Goal: Navigation & Orientation: Find specific page/section

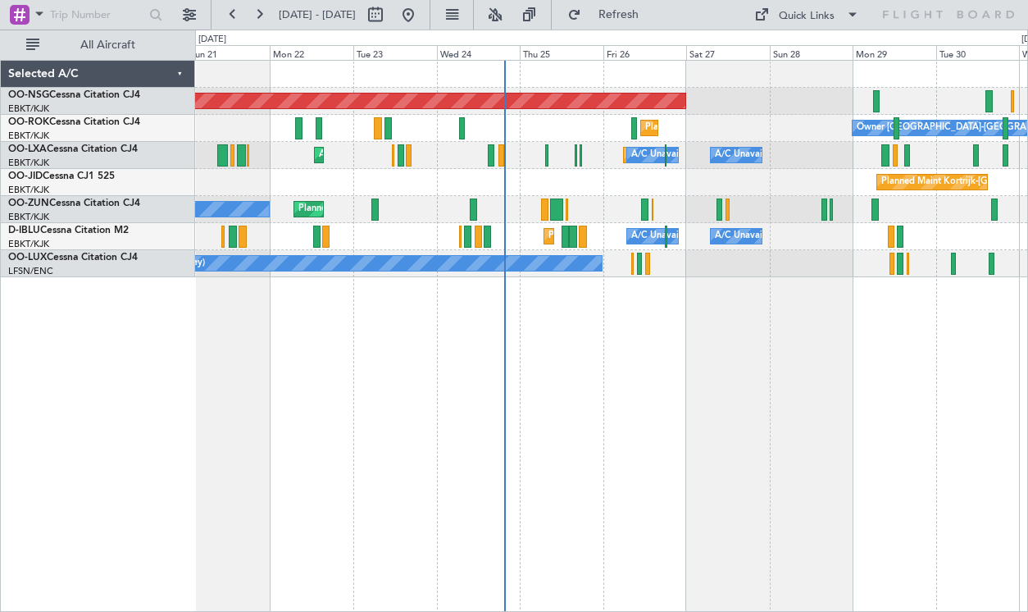
click at [789, 194] on div "Planned Maint Kortrijk-[GEOGRAPHIC_DATA]" at bounding box center [611, 182] width 832 height 27
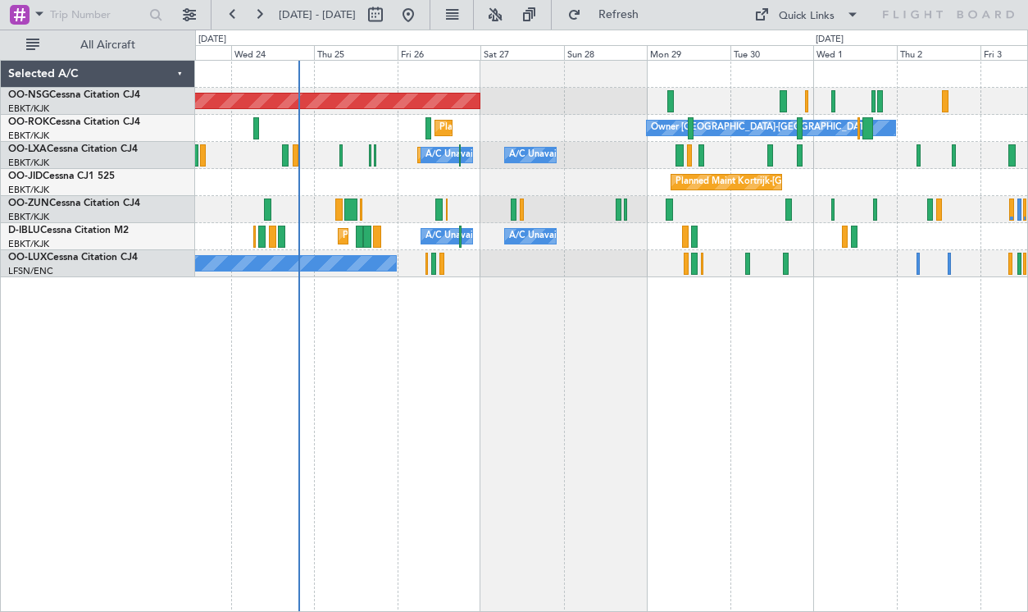
click at [642, 75] on div "Planned Maint [GEOGRAPHIC_DATA] ([GEOGRAPHIC_DATA]) Planned Maint [GEOGRAPHIC_D…" at bounding box center [611, 169] width 832 height 216
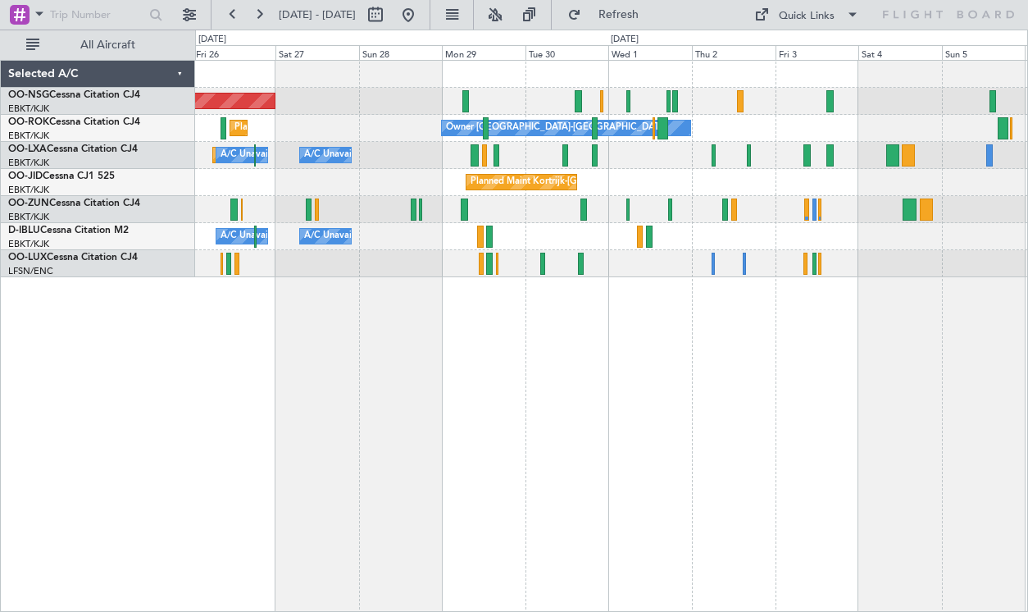
click at [756, 134] on div "Planned Maint Kortrijk-[GEOGRAPHIC_DATA] Owner [GEOGRAPHIC_DATA]-[GEOGRAPHIC_DA…" at bounding box center [611, 128] width 832 height 27
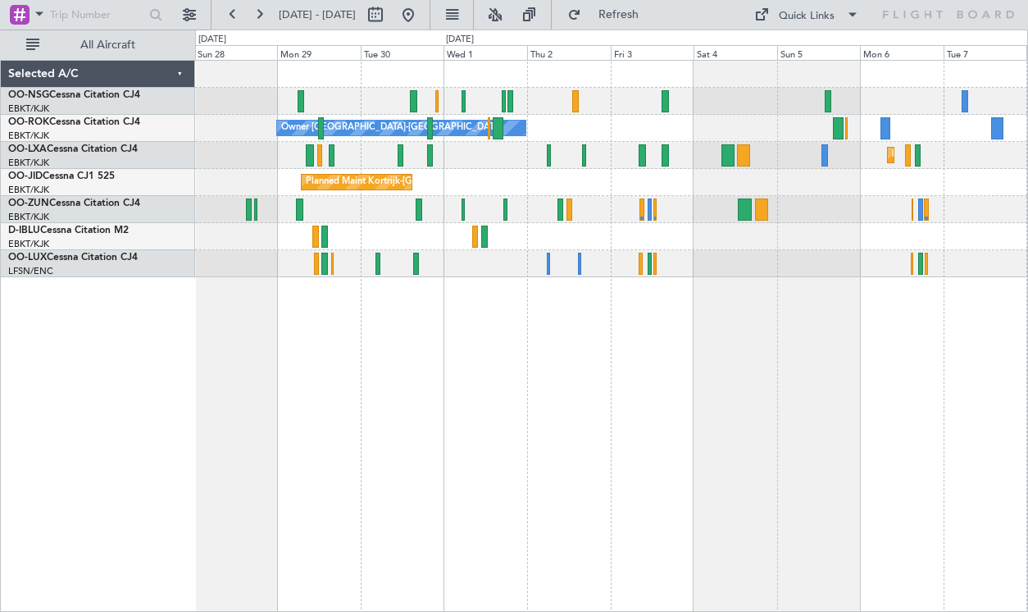
click at [769, 118] on div "Owner [GEOGRAPHIC_DATA]-[GEOGRAPHIC_DATA] Planned Maint [GEOGRAPHIC_DATA]-[GEOG…" at bounding box center [611, 128] width 832 height 27
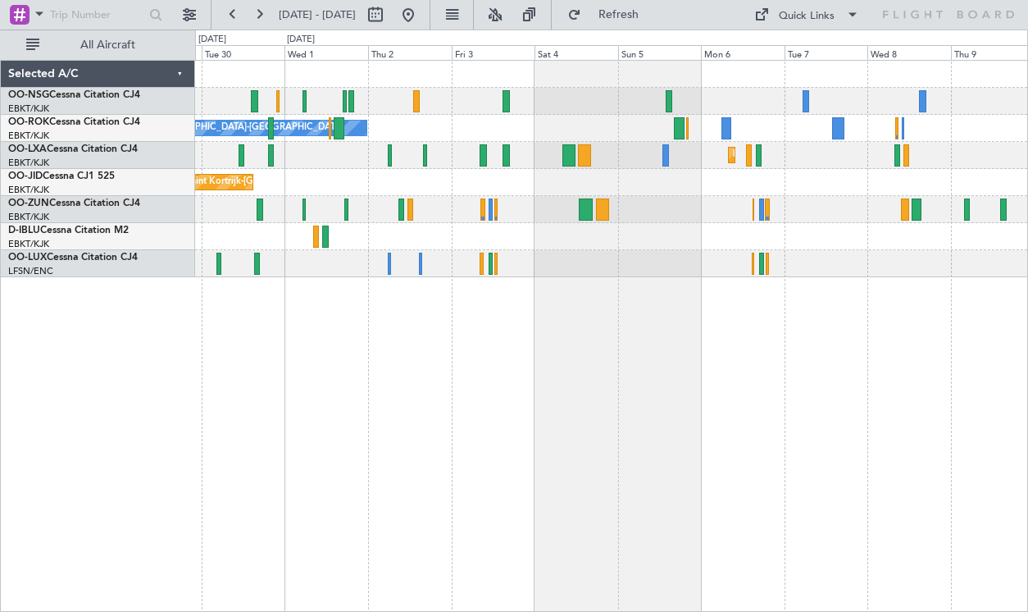
click at [736, 332] on div "Owner [GEOGRAPHIC_DATA]-[GEOGRAPHIC_DATA] Planned Maint [GEOGRAPHIC_DATA]-[GEOG…" at bounding box center [611, 336] width 833 height 552
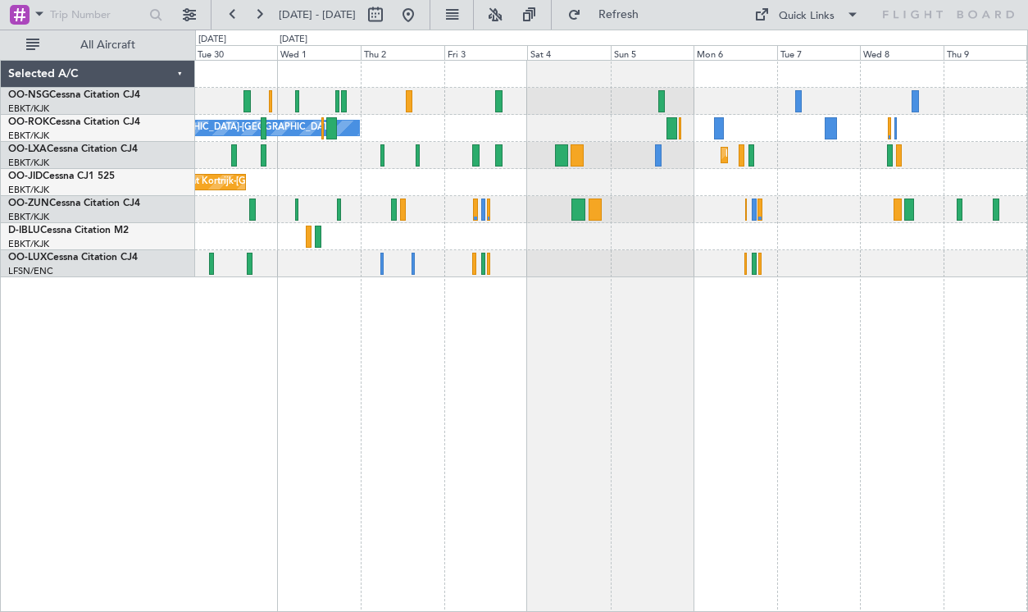
click at [704, 317] on div "Owner [GEOGRAPHIC_DATA]-[GEOGRAPHIC_DATA] Planned Maint [GEOGRAPHIC_DATA]-[GEOG…" at bounding box center [611, 336] width 833 height 552
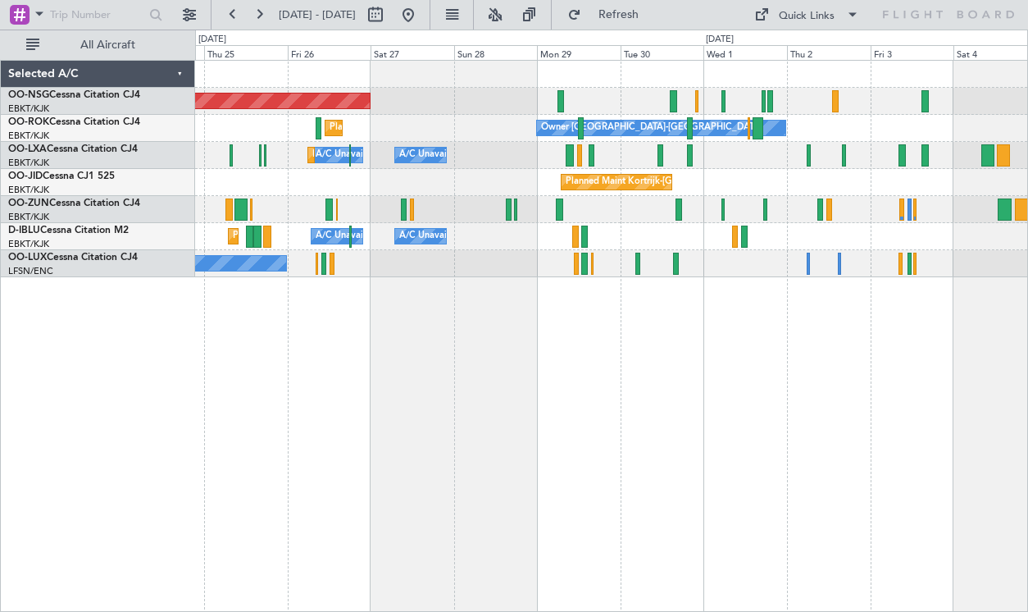
click at [582, 212] on div "Planned Maint Kortrijk-[GEOGRAPHIC_DATA]" at bounding box center [611, 209] width 832 height 27
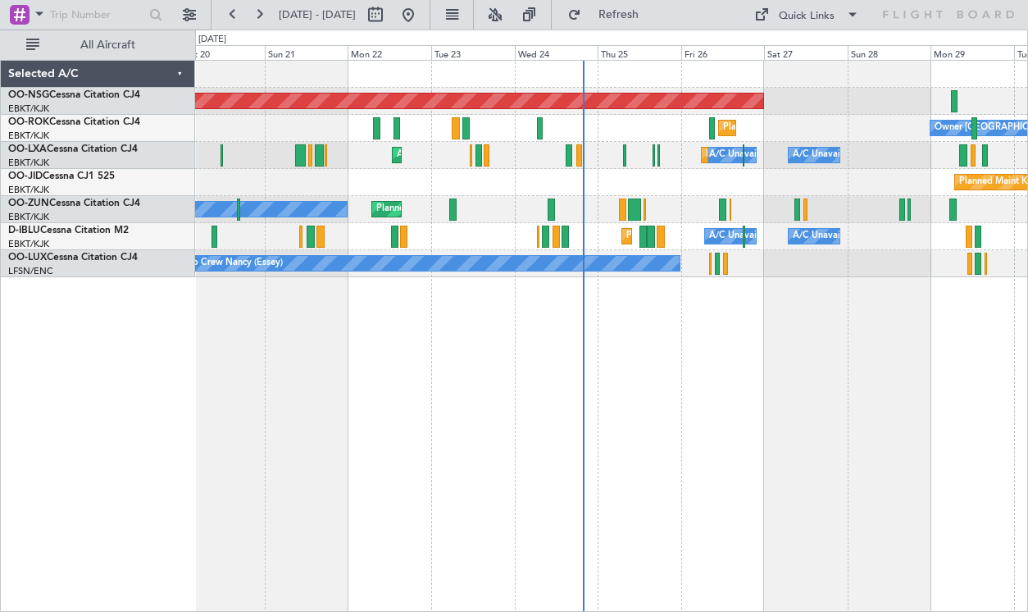
click at [719, 367] on div "Planned Maint [GEOGRAPHIC_DATA] ([GEOGRAPHIC_DATA]) Owner [GEOGRAPHIC_DATA]-[GE…" at bounding box center [611, 336] width 833 height 552
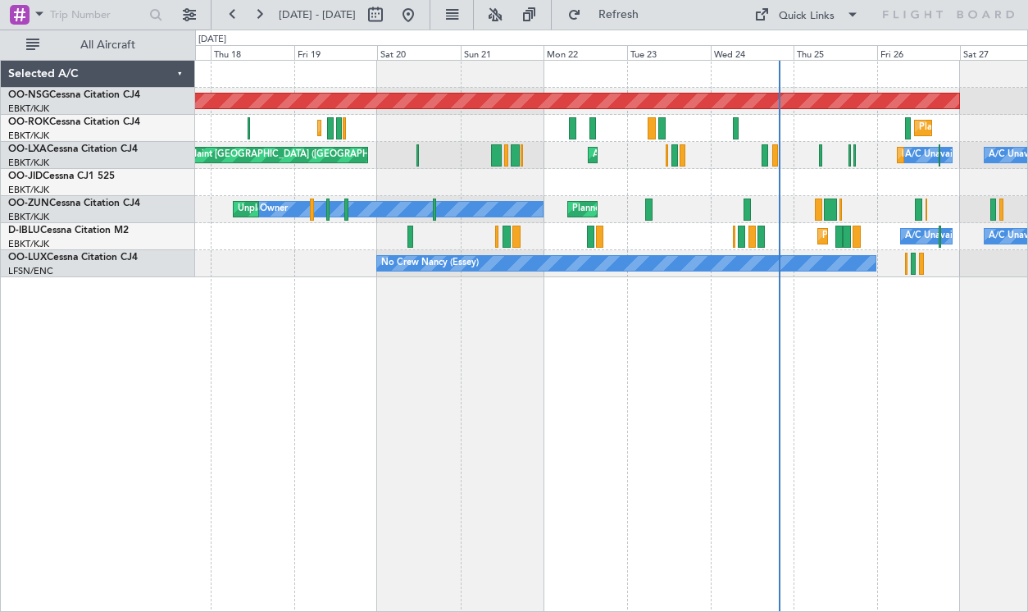
click at [775, 352] on div "Planned Maint [GEOGRAPHIC_DATA] ([GEOGRAPHIC_DATA]) Planned Maint [GEOGRAPHIC_D…" at bounding box center [611, 336] width 833 height 552
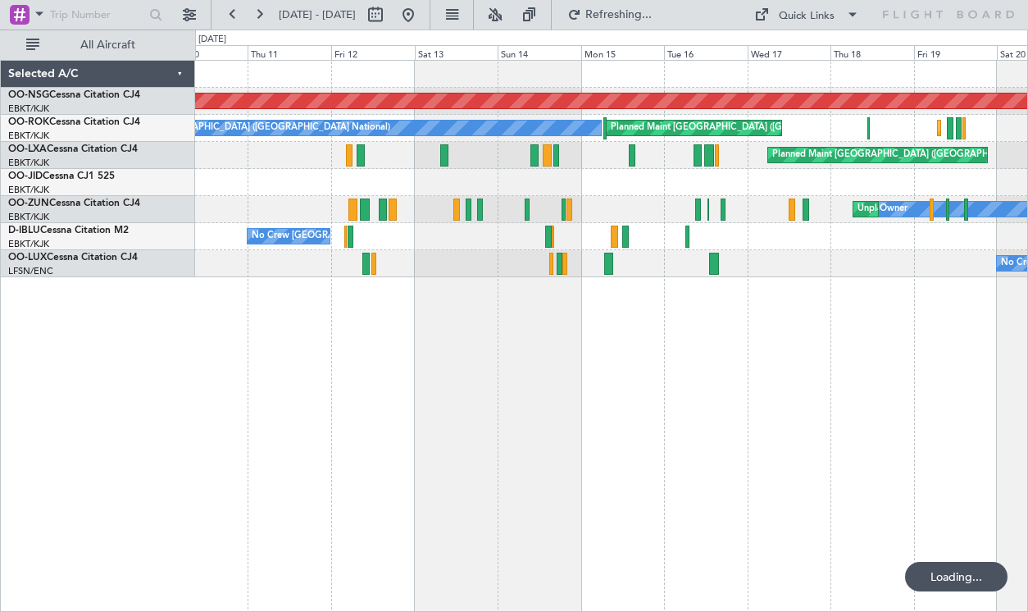
click at [732, 351] on div "Planned Maint [GEOGRAPHIC_DATA] ([GEOGRAPHIC_DATA]) Planned Maint [GEOGRAPHIC_D…" at bounding box center [611, 336] width 833 height 552
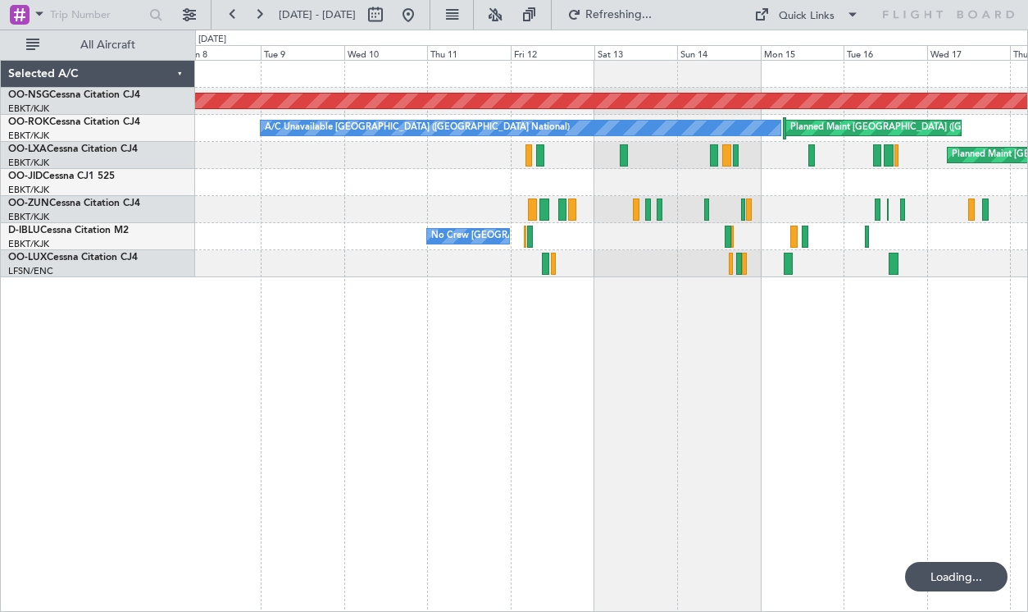
click at [683, 359] on div "Planned Maint [GEOGRAPHIC_DATA] ([GEOGRAPHIC_DATA]) Planned Maint [GEOGRAPHIC_D…" at bounding box center [611, 336] width 833 height 552
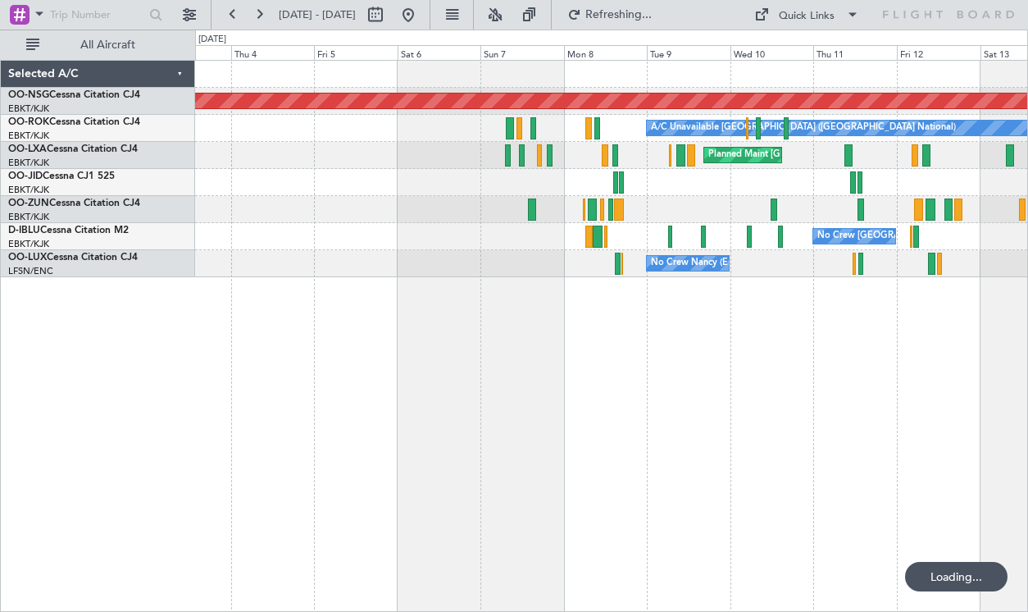
click at [749, 358] on div "Planned Maint [GEOGRAPHIC_DATA] ([GEOGRAPHIC_DATA]) A/C Unavailable [GEOGRAPHIC…" at bounding box center [611, 336] width 833 height 552
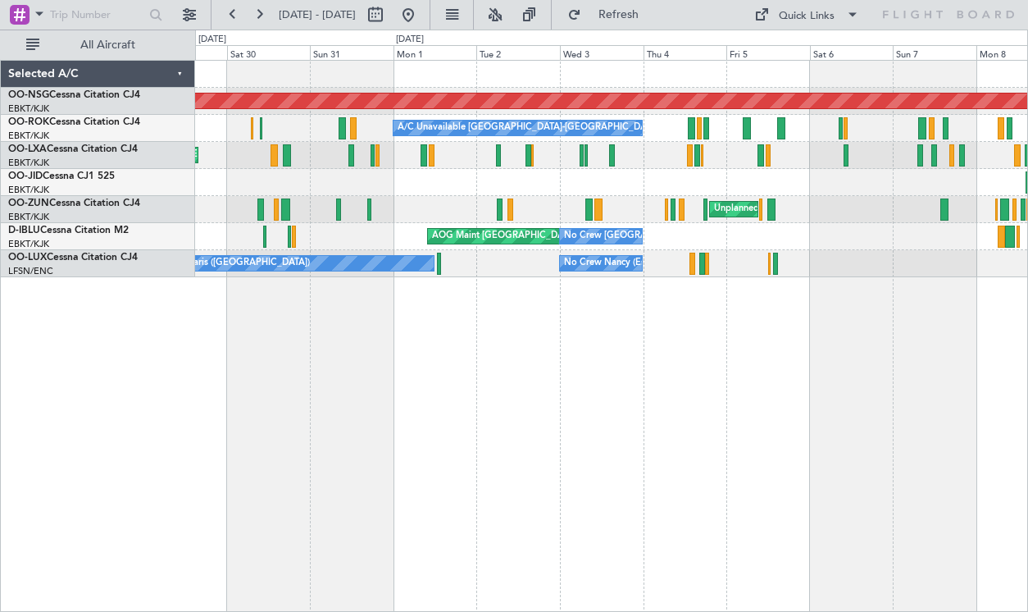
click at [446, 189] on div "Planned Maint Kortrijk-[GEOGRAPHIC_DATA] AOG Maint [GEOGRAPHIC_DATA]-[GEOGRAPHI…" at bounding box center [611, 182] width 832 height 27
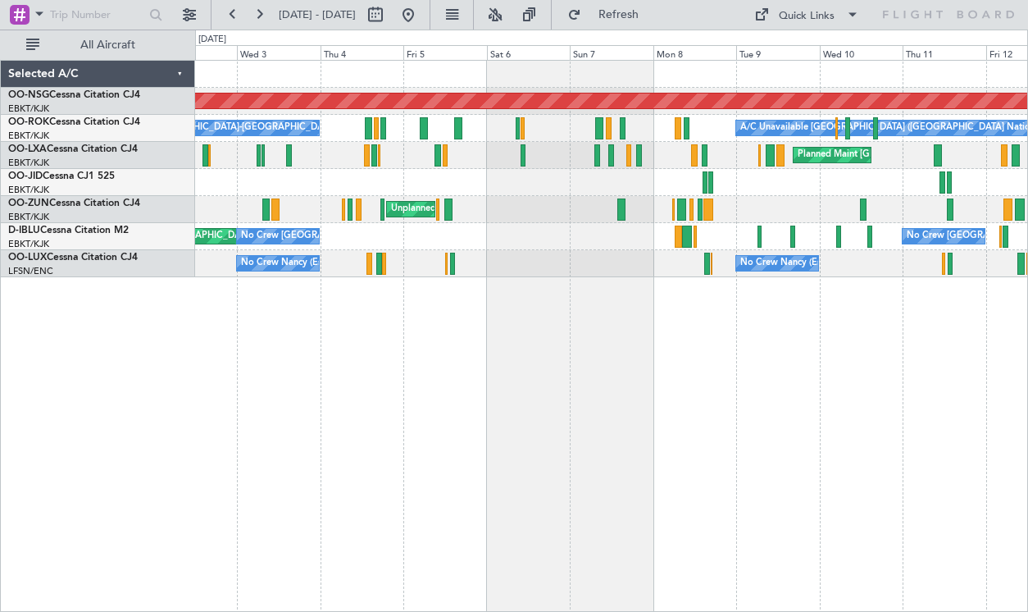
click at [380, 157] on div "Planned Maint [GEOGRAPHIC_DATA] ([GEOGRAPHIC_DATA]) A/C Unavailable [GEOGRAPHIC…" at bounding box center [611, 169] width 832 height 216
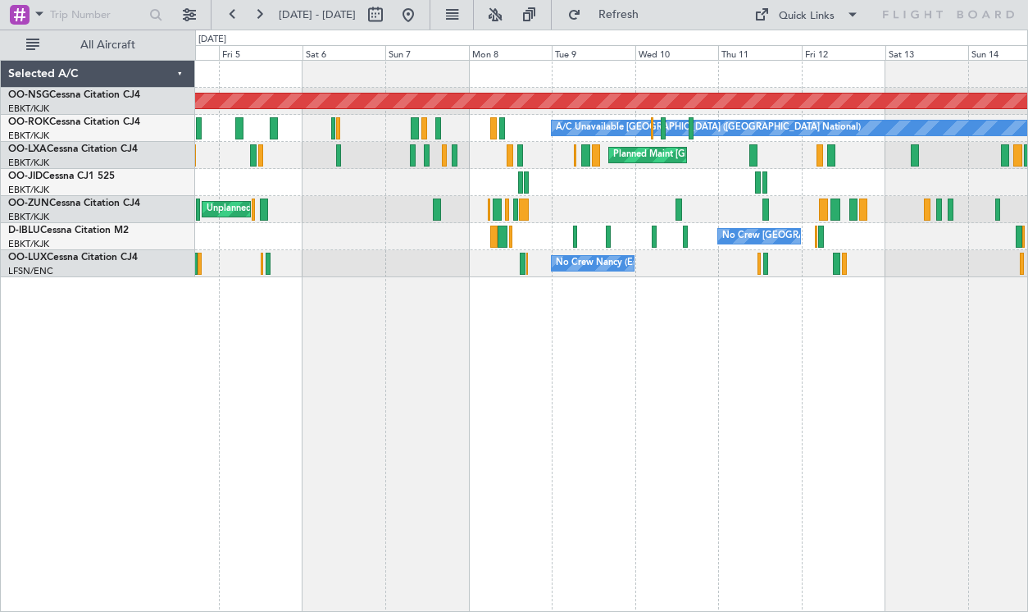
click at [416, 192] on div at bounding box center [611, 182] width 832 height 27
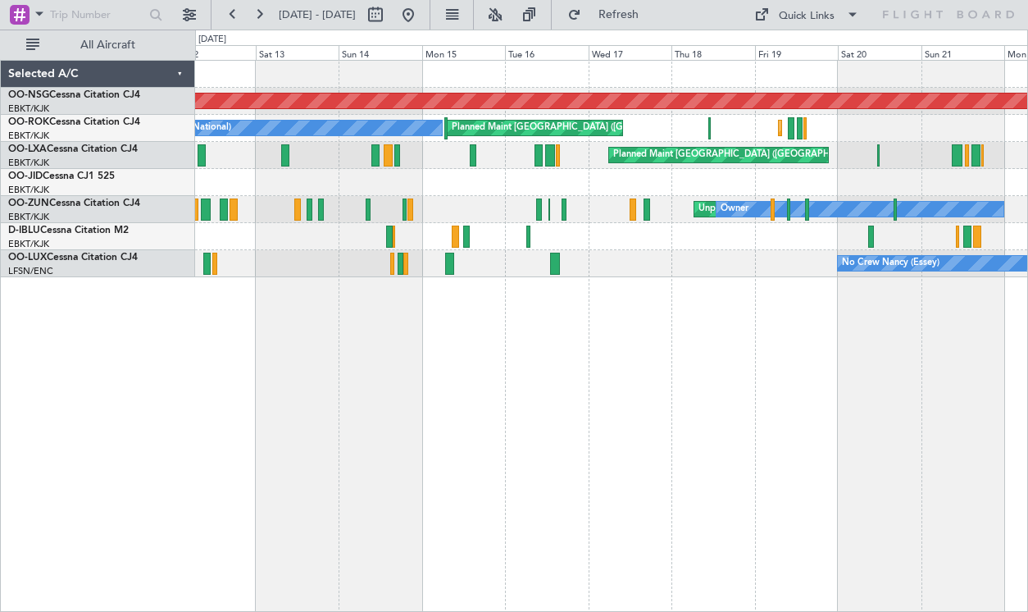
click at [176, 334] on div "Planned Maint [GEOGRAPHIC_DATA] ([GEOGRAPHIC_DATA]) A/C Unavailable [GEOGRAPHIC…" at bounding box center [514, 321] width 1028 height 582
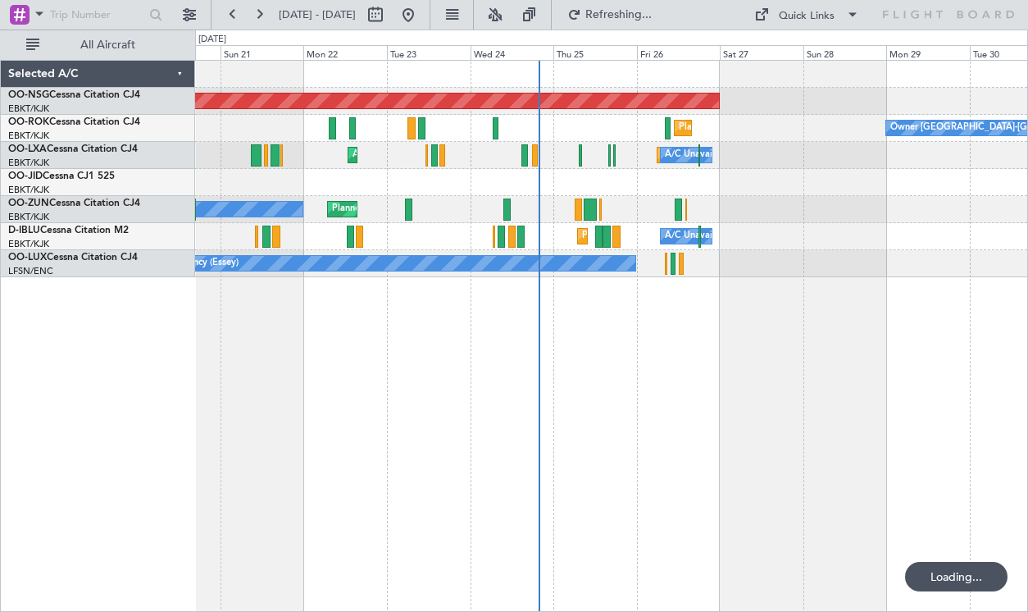
click at [157, 429] on div "Planned Maint [GEOGRAPHIC_DATA] ([GEOGRAPHIC_DATA]) Planned Maint [GEOGRAPHIC_D…" at bounding box center [514, 321] width 1028 height 582
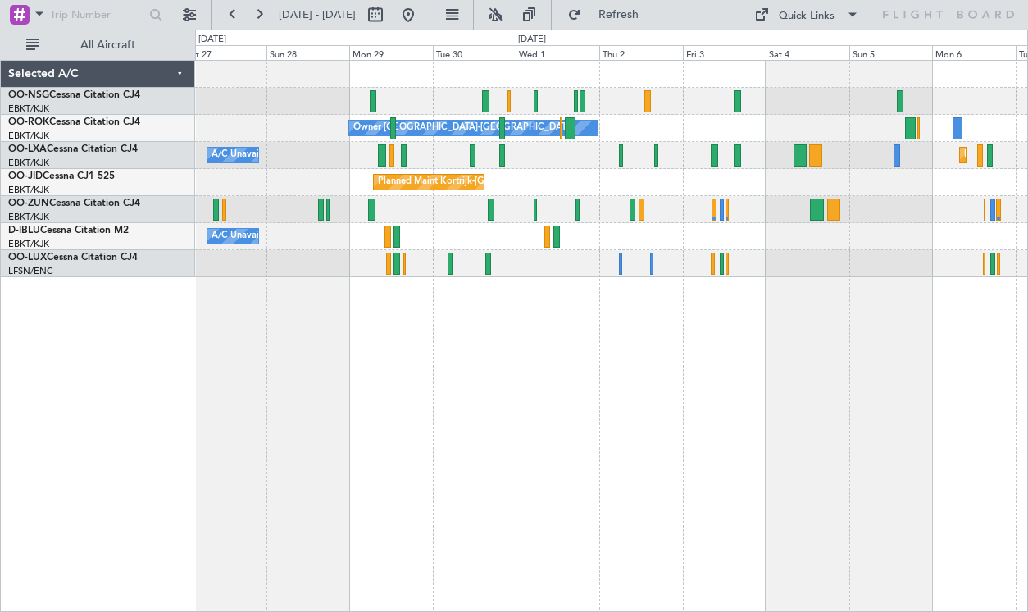
click at [440, 460] on div "Planned Maint [GEOGRAPHIC_DATA] ([GEOGRAPHIC_DATA]) Owner [GEOGRAPHIC_DATA]-[GE…" at bounding box center [611, 336] width 833 height 552
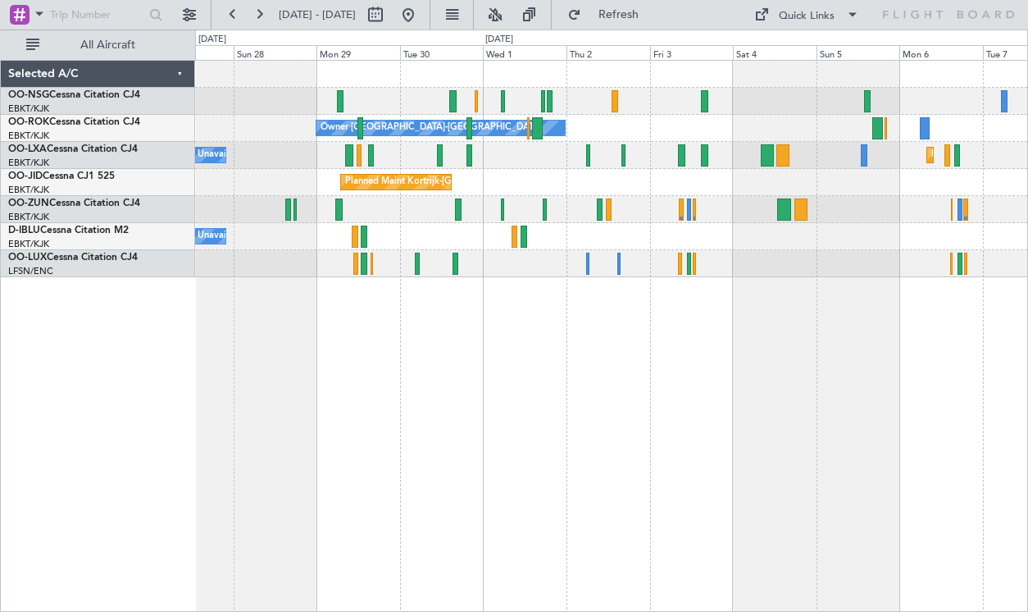
click at [594, 205] on div "Planned Maint [GEOGRAPHIC_DATA] ([GEOGRAPHIC_DATA]) Owner [GEOGRAPHIC_DATA]-[GE…" at bounding box center [611, 169] width 832 height 216
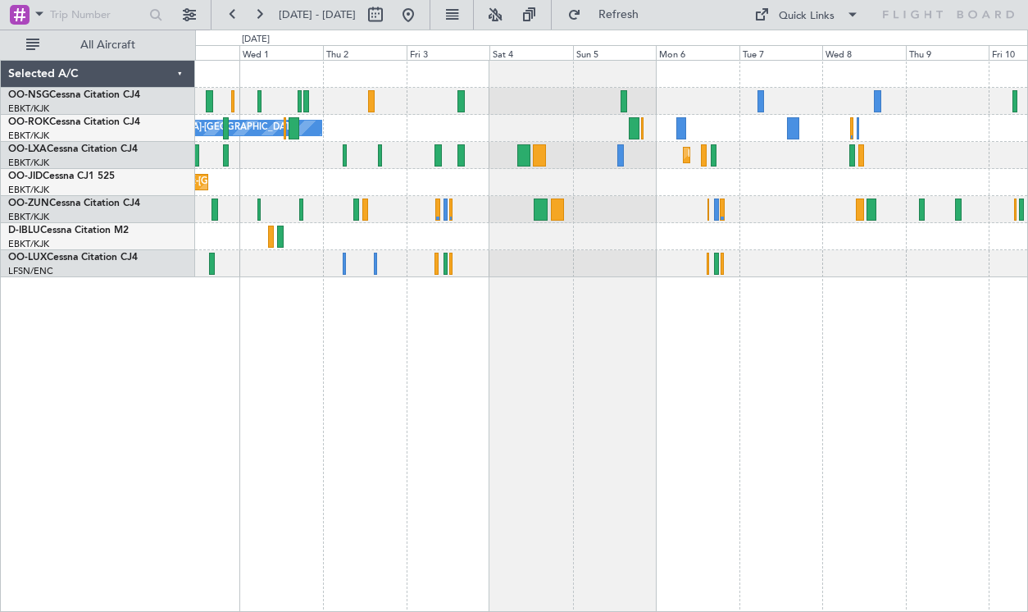
click at [586, 97] on div "Owner [GEOGRAPHIC_DATA]-[GEOGRAPHIC_DATA] Planned Maint [GEOGRAPHIC_DATA]-[GEOG…" at bounding box center [611, 169] width 832 height 216
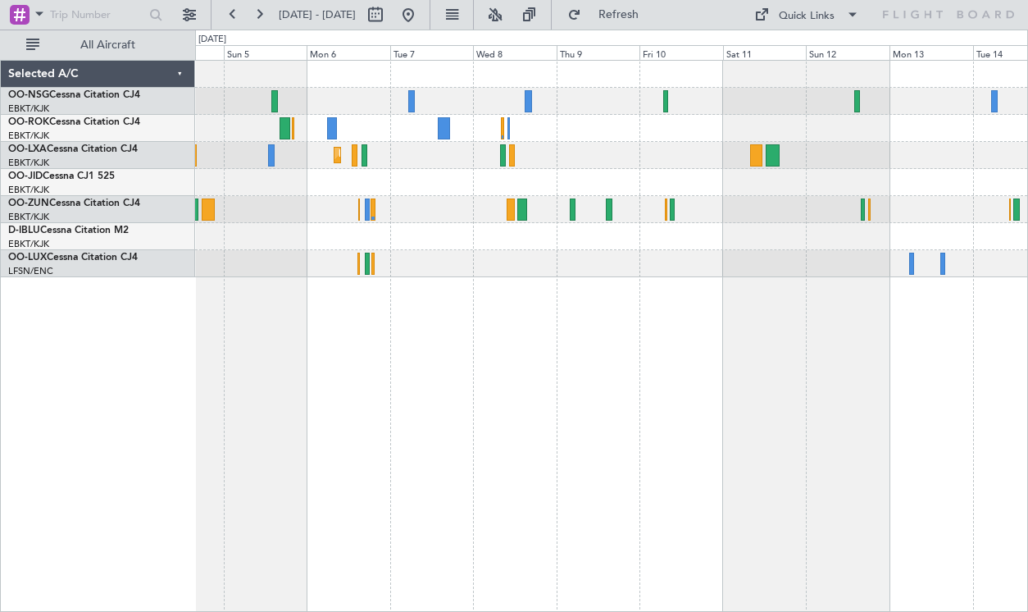
click at [731, 119] on div "Planned Maint Kortrijk-[GEOGRAPHIC_DATA]" at bounding box center [611, 169] width 832 height 216
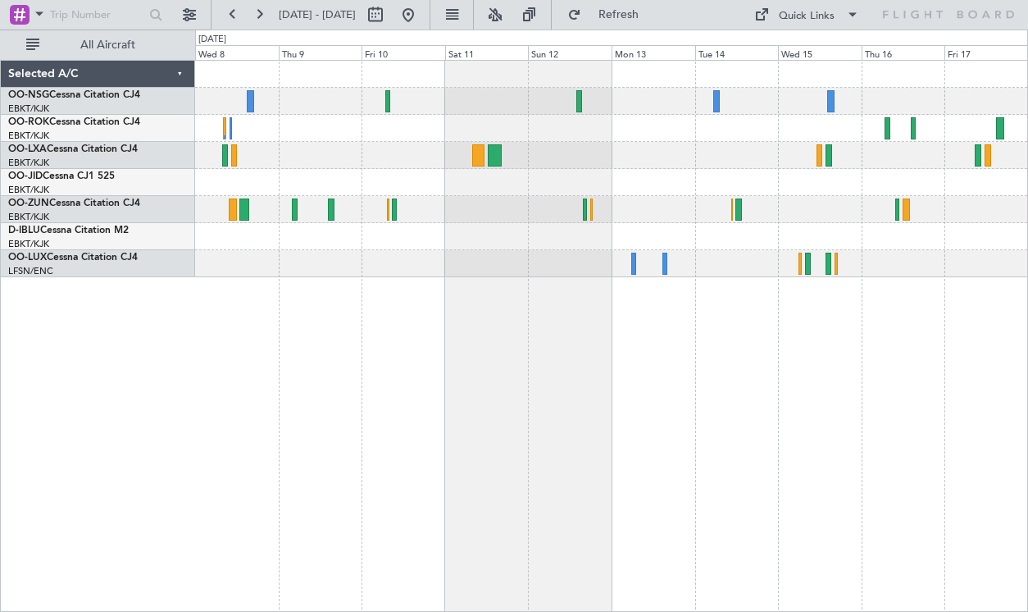
click at [459, 271] on div at bounding box center [611, 263] width 832 height 27
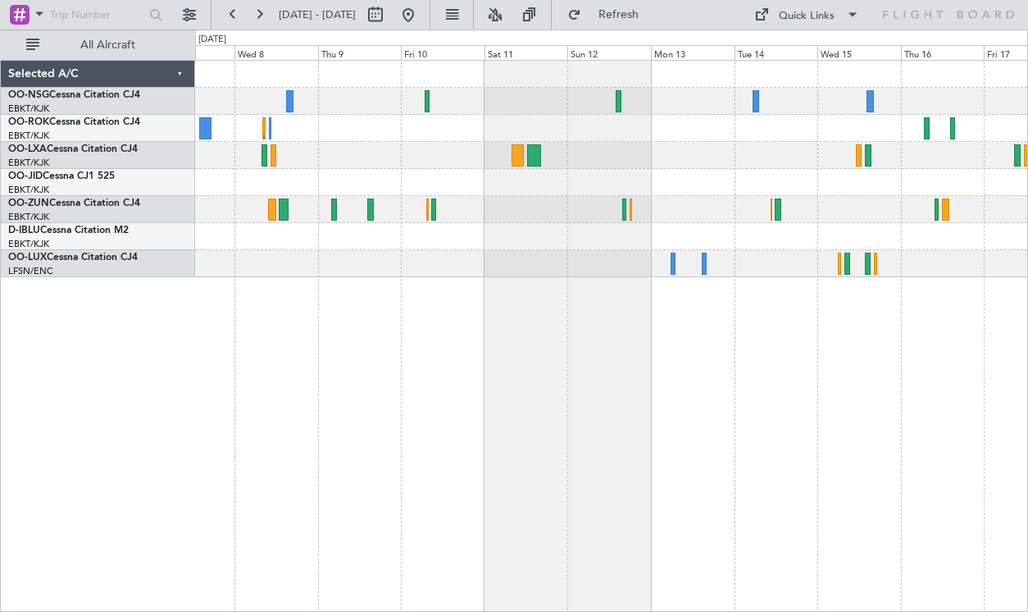
click at [632, 264] on div "Planned Maint Kortrijk-[GEOGRAPHIC_DATA]" at bounding box center [611, 336] width 833 height 552
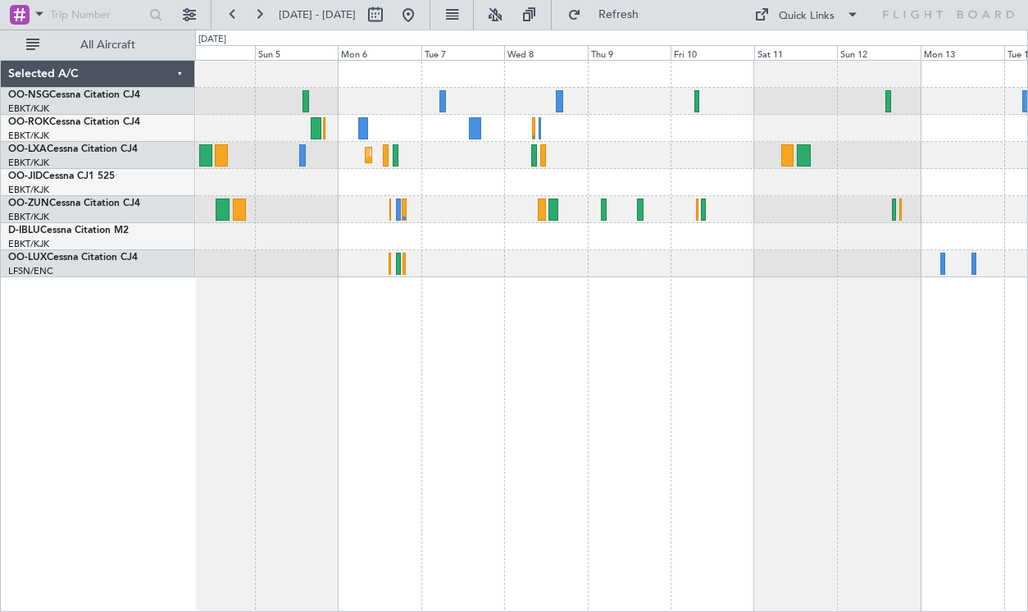
click at [661, 285] on div "Owner [GEOGRAPHIC_DATA]-[GEOGRAPHIC_DATA] Planned Maint [GEOGRAPHIC_DATA]-[GEOG…" at bounding box center [611, 336] width 833 height 552
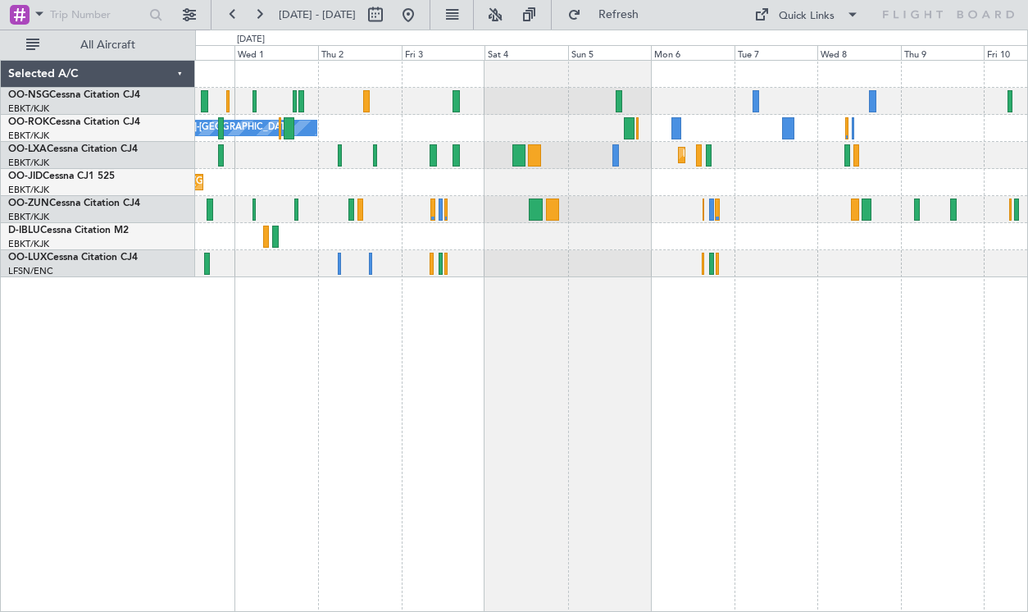
click at [583, 331] on div "Owner [GEOGRAPHIC_DATA]-[GEOGRAPHIC_DATA] Planned Maint [GEOGRAPHIC_DATA]-[GEOG…" at bounding box center [611, 336] width 833 height 552
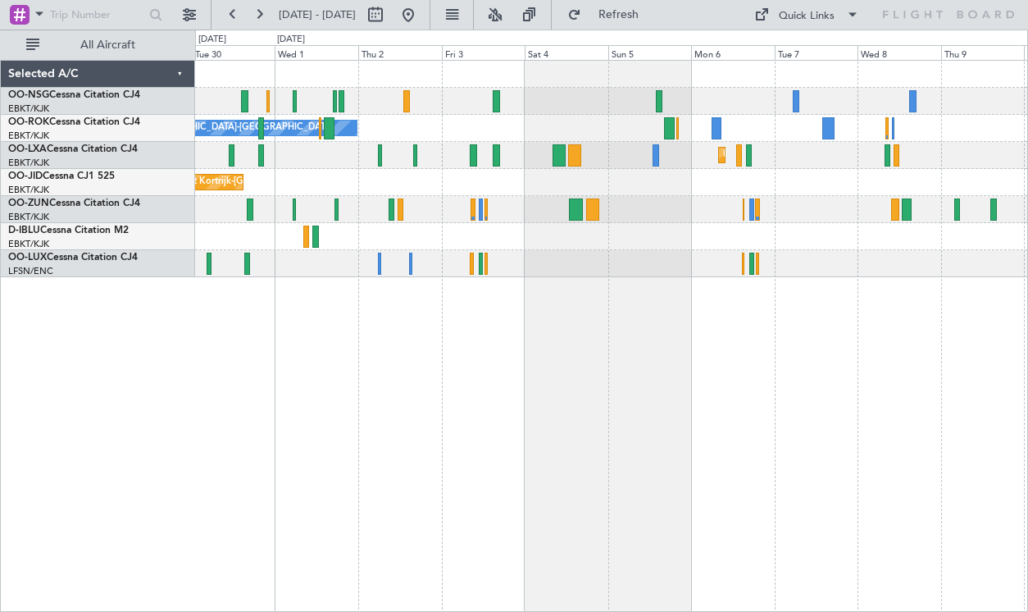
click at [336, 399] on div "Owner [GEOGRAPHIC_DATA]-[GEOGRAPHIC_DATA] Planned Maint [GEOGRAPHIC_DATA]-[GEOG…" at bounding box center [611, 336] width 833 height 552
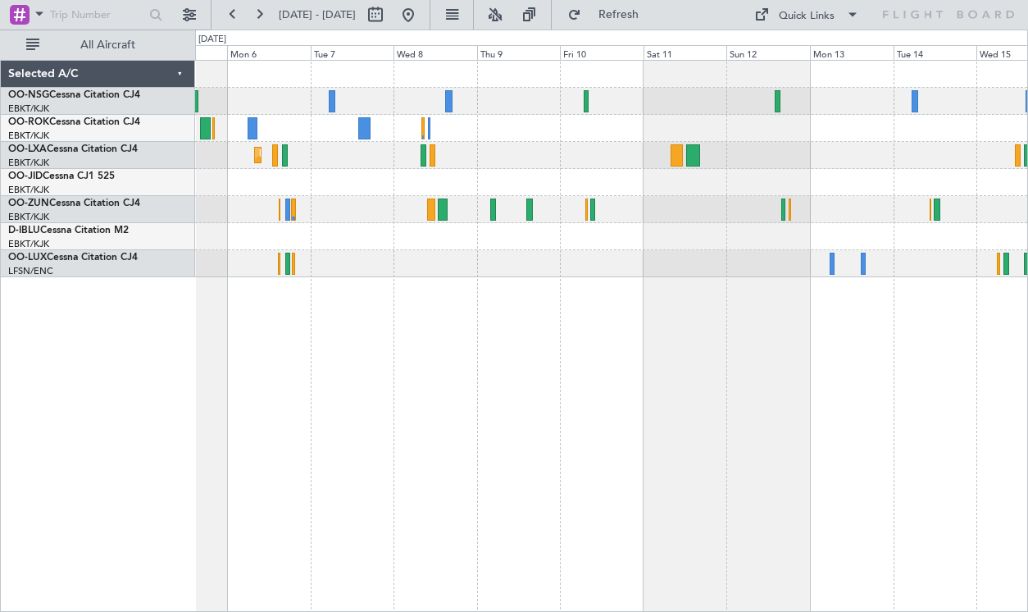
click at [907, 390] on div "Planned Maint Kortrijk-[GEOGRAPHIC_DATA]" at bounding box center [611, 336] width 833 height 552
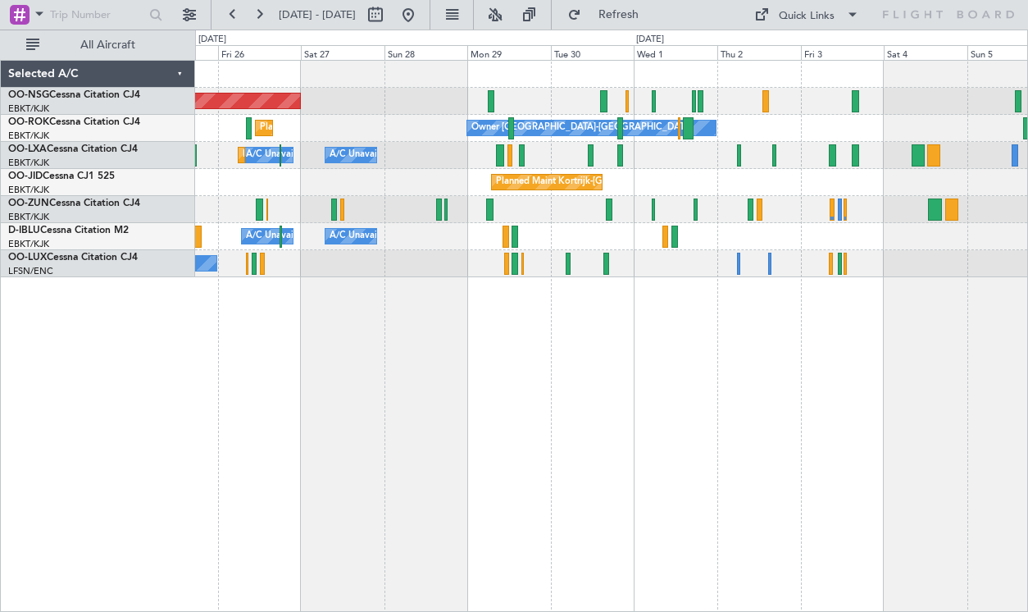
click at [713, 361] on div "Planned Maint [GEOGRAPHIC_DATA] ([GEOGRAPHIC_DATA]) Owner [GEOGRAPHIC_DATA]-[GE…" at bounding box center [611, 336] width 833 height 552
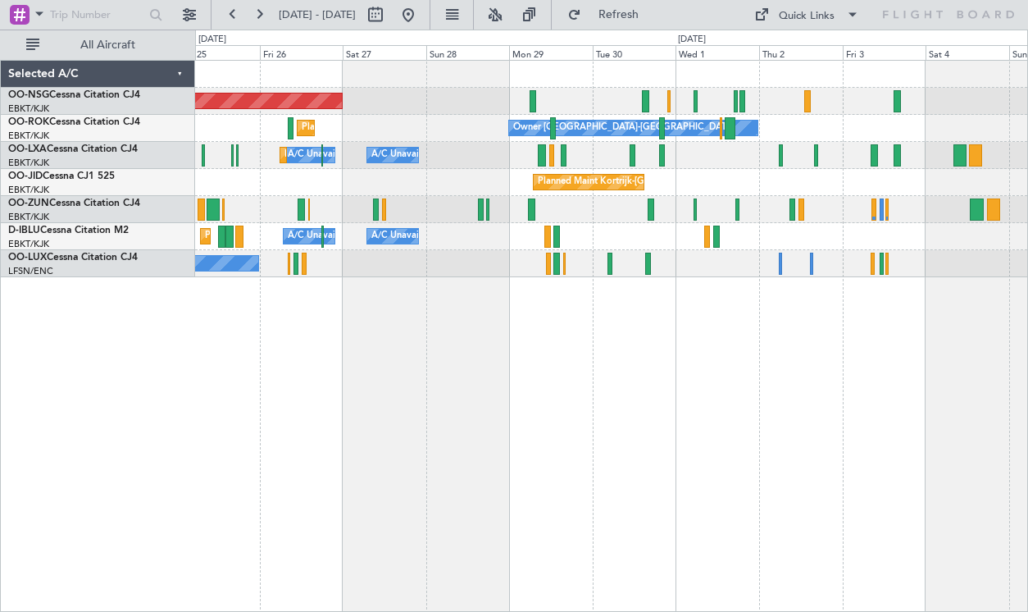
click at [570, 361] on div "Planned Maint [GEOGRAPHIC_DATA] ([GEOGRAPHIC_DATA]) Owner [GEOGRAPHIC_DATA]-[GE…" at bounding box center [611, 336] width 833 height 552
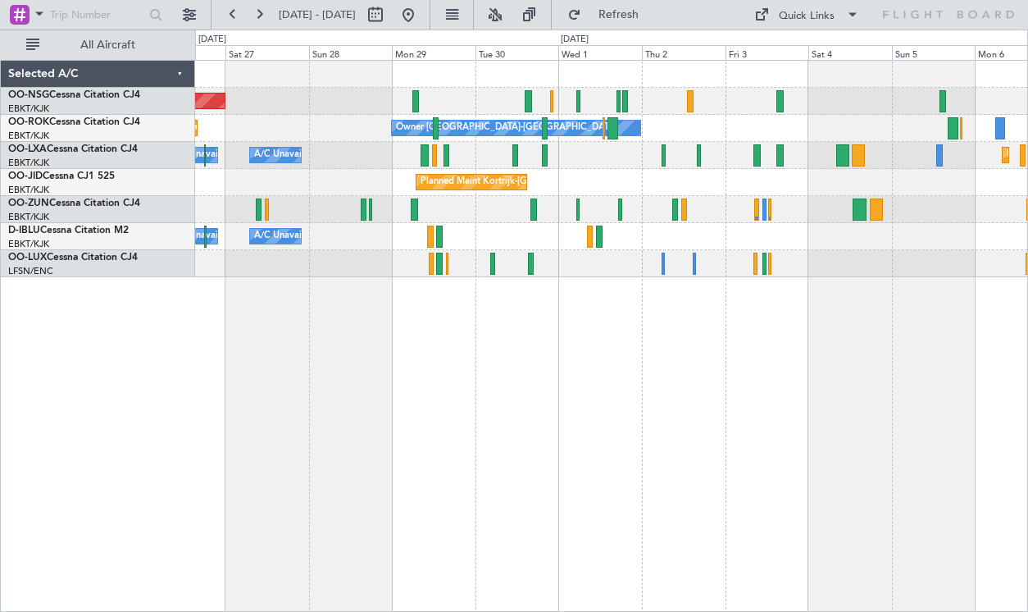
click at [525, 263] on div "Planned Maint [GEOGRAPHIC_DATA] ([GEOGRAPHIC_DATA]) Owner [GEOGRAPHIC_DATA]-[GE…" at bounding box center [611, 336] width 833 height 552
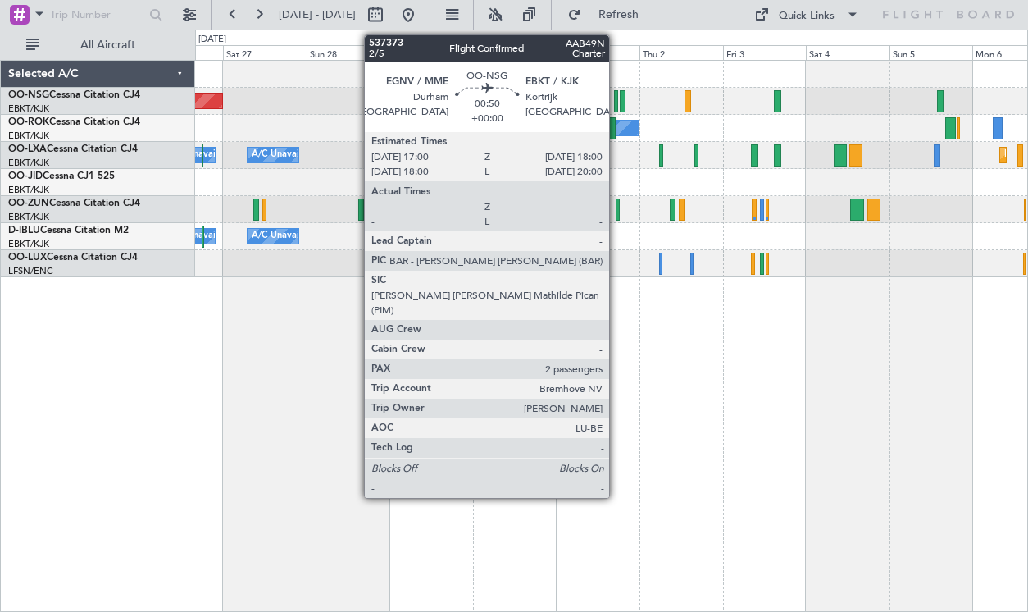
click at [617, 103] on div at bounding box center [616, 101] width 4 height 22
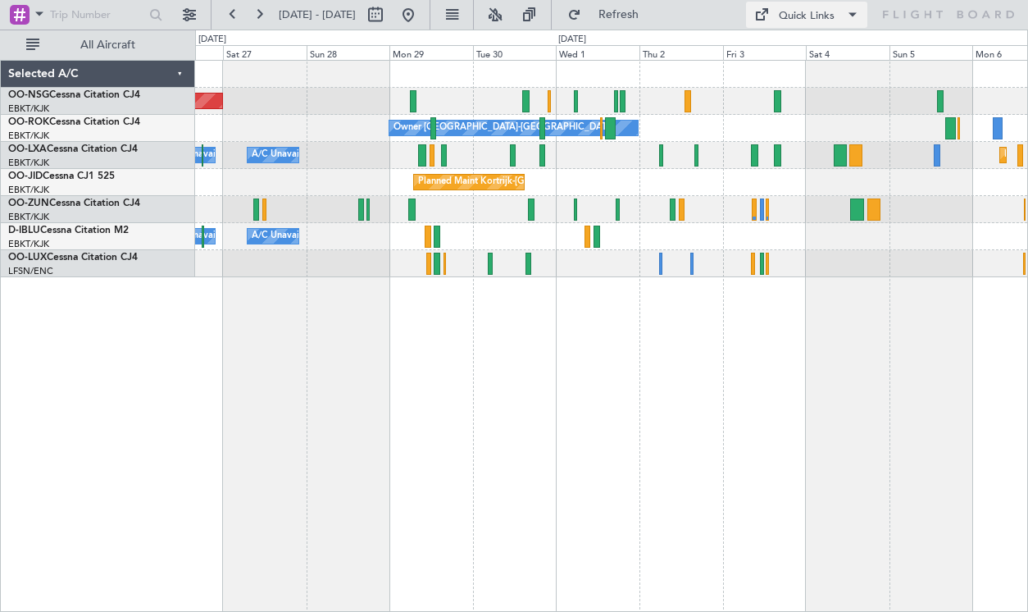
click at [808, 17] on div "Quick Links" at bounding box center [807, 16] width 56 height 16
click at [809, 86] on button "Crew Board" at bounding box center [812, 93] width 123 height 39
